Goal: Browse casually

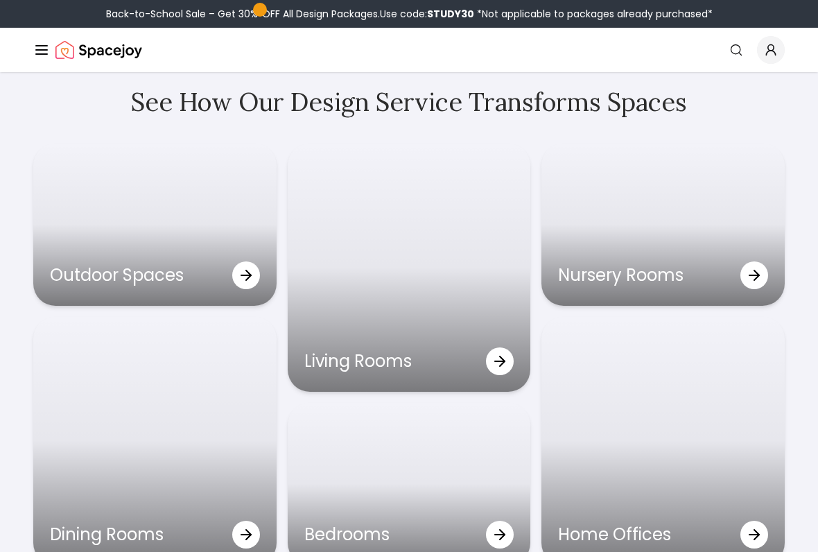
scroll to position [4059, 0]
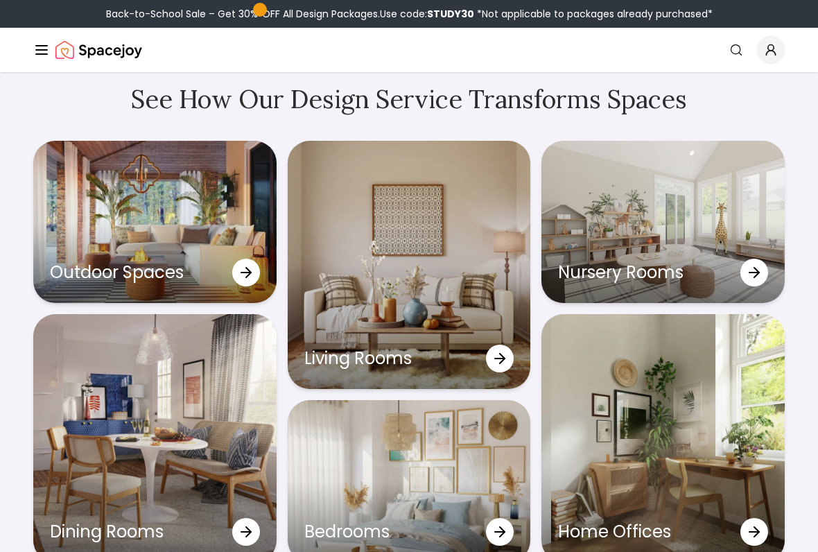
click at [491, 351] on div at bounding box center [500, 358] width 28 height 28
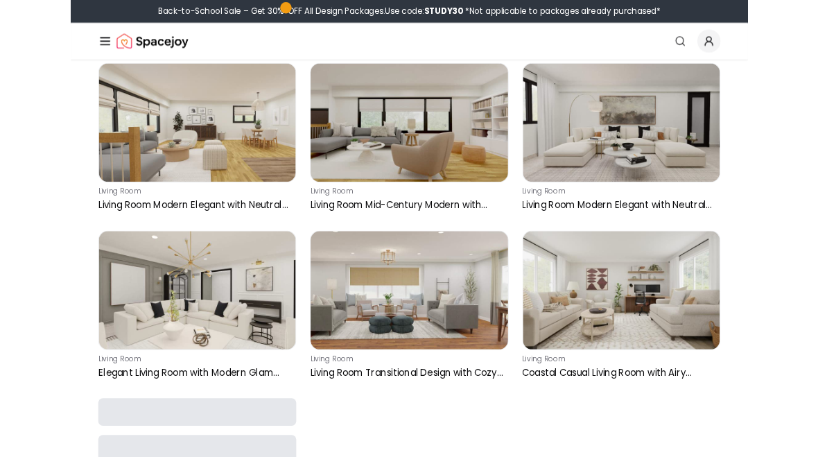
scroll to position [4991, 0]
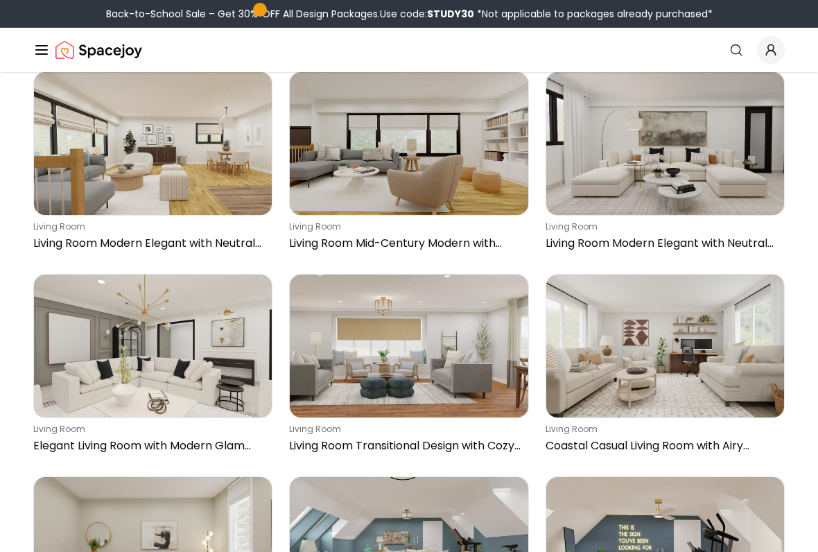
click at [115, 351] on img at bounding box center [153, 345] width 238 height 143
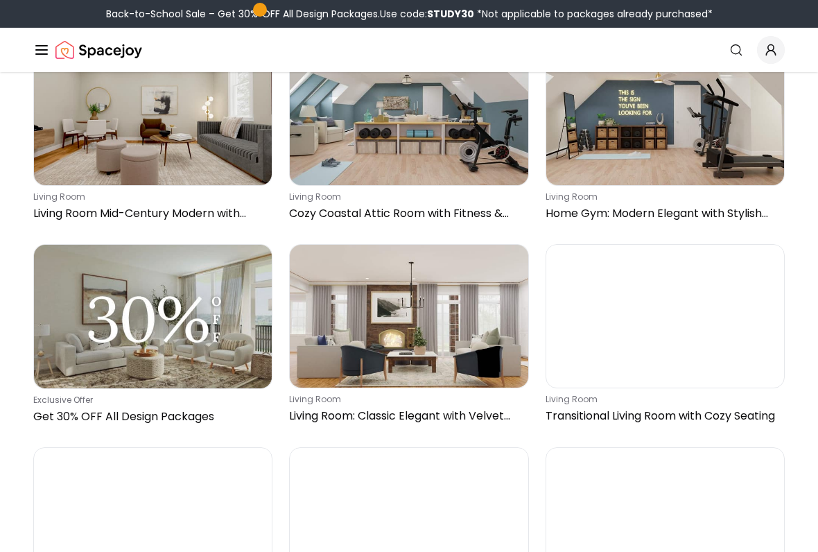
scroll to position [5429, 0]
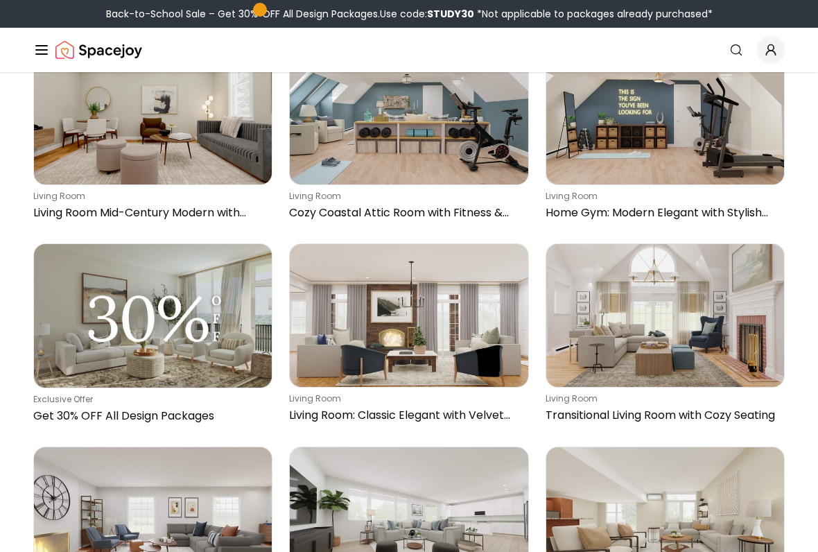
click at [684, 337] on img at bounding box center [665, 315] width 238 height 143
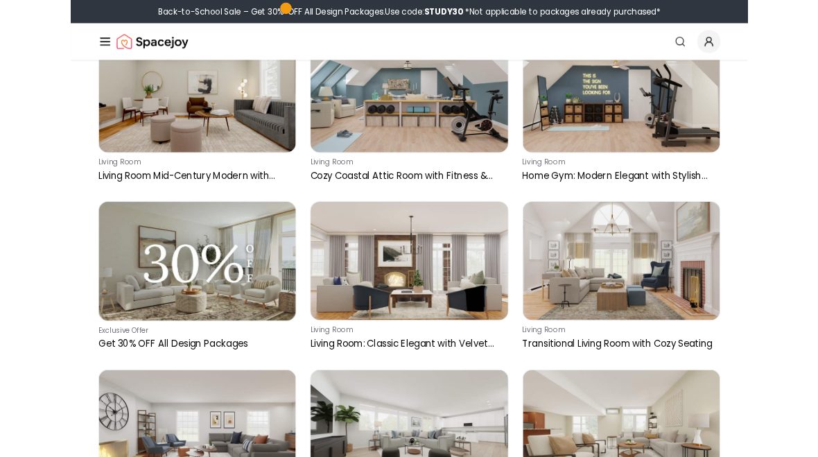
scroll to position [5469, 0]
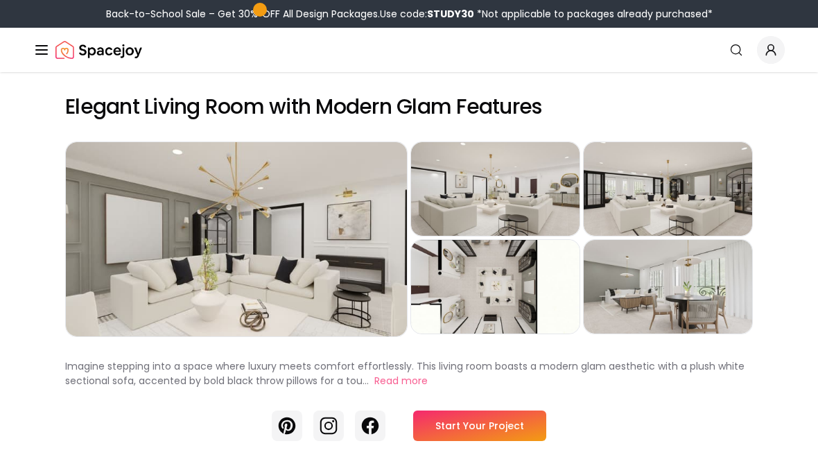
click at [718, 200] on div "Preview" at bounding box center [668, 189] width 168 height 94
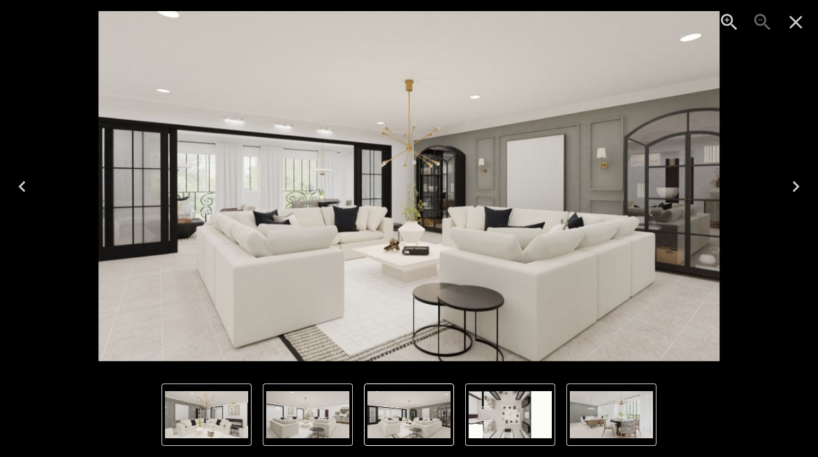
click at [809, 16] on button "Close" at bounding box center [795, 22] width 33 height 33
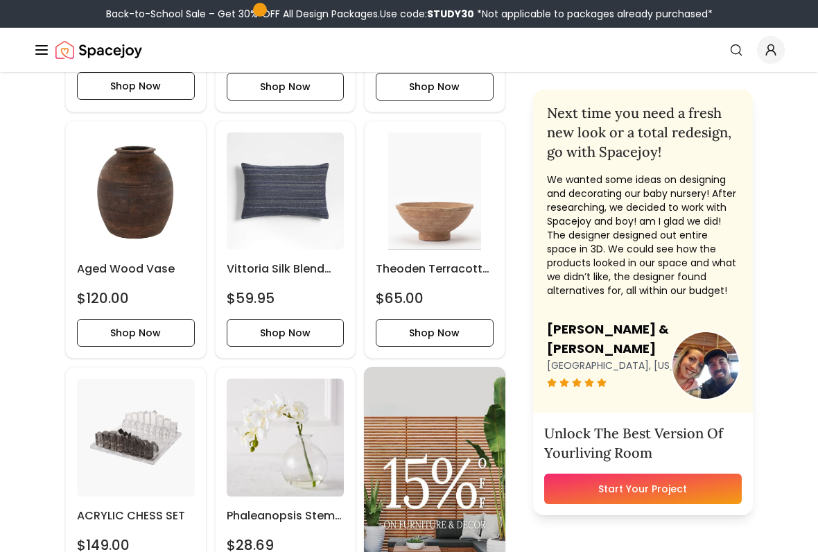
scroll to position [4369, 0]
